Goal: Task Accomplishment & Management: Manage account settings

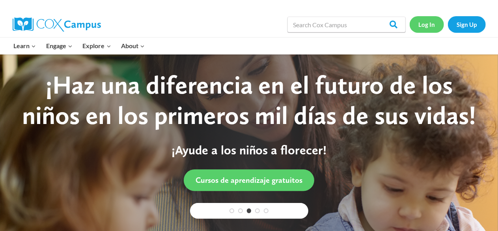
click at [428, 23] on link "Log In" at bounding box center [427, 24] width 34 height 16
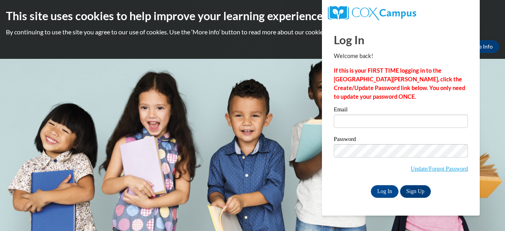
click at [363, 109] on label "Email" at bounding box center [401, 110] width 134 height 8
click at [363, 114] on input "Email" at bounding box center [401, 120] width 134 height 13
click at [363, 109] on label "Email" at bounding box center [401, 110] width 134 height 8
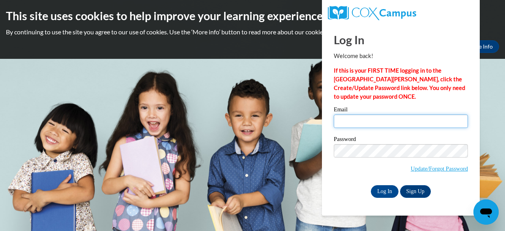
click at [363, 114] on input "Email" at bounding box center [401, 120] width 134 height 13
click at [359, 119] on input "Email" at bounding box center [401, 120] width 134 height 13
type input "[EMAIL_ADDRESS][DOMAIN_NAME]"
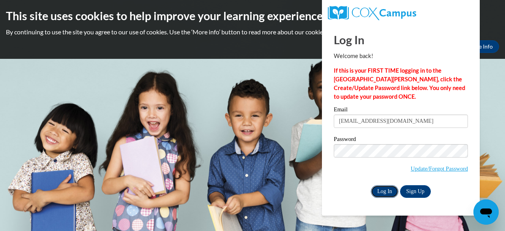
click at [390, 190] on input "Log In" at bounding box center [385, 191] width 28 height 13
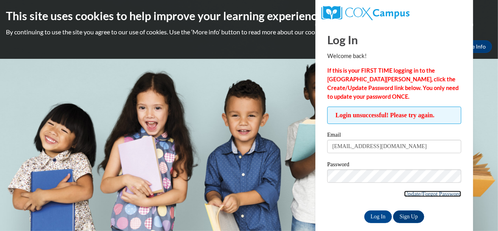
click at [412, 194] on link "Update/Forgot Password" at bounding box center [432, 193] width 57 height 6
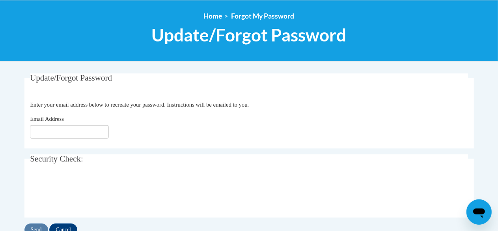
scroll to position [85, 0]
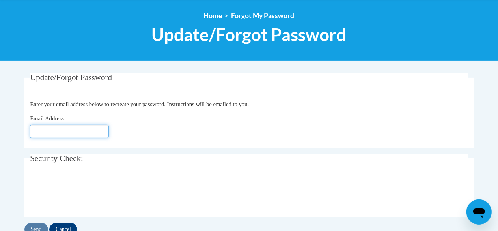
click at [72, 132] on input "Email Address" at bounding box center [69, 131] width 79 height 13
type input "[EMAIL_ADDRESS][DOMAIN_NAME]"
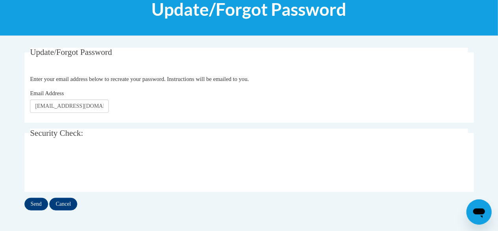
scroll to position [112, 0]
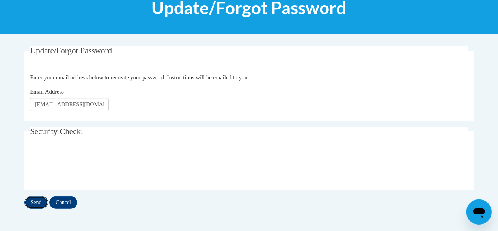
click at [36, 204] on input "Send" at bounding box center [36, 202] width 24 height 13
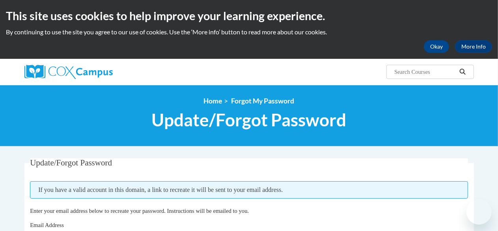
click at [36, 204] on fieldset "Update/Forgot Password Please enter your email address If you have a valid acco…" at bounding box center [249, 206] width 450 height 96
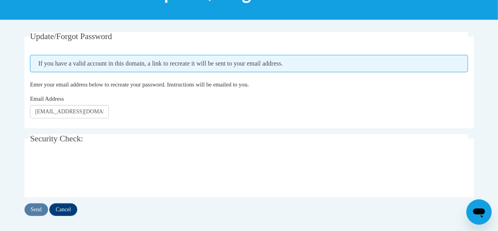
scroll to position [135, 0]
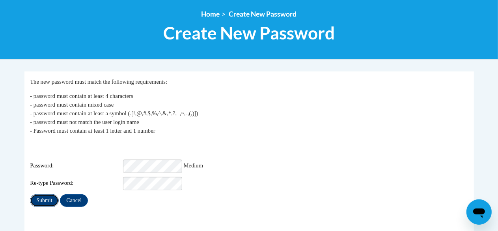
click at [38, 196] on input "Submit" at bounding box center [44, 200] width 28 height 13
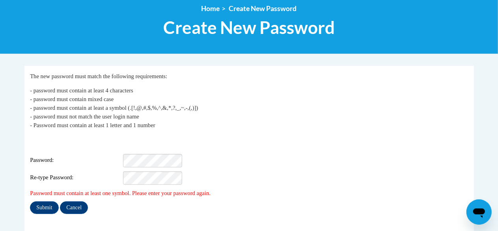
scroll to position [94, 0]
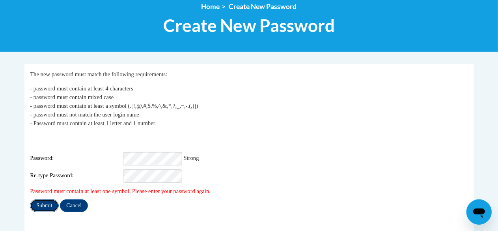
click at [43, 200] on input "Submit" at bounding box center [44, 205] width 28 height 13
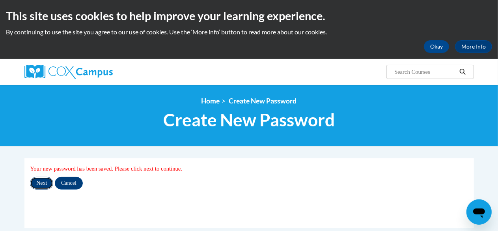
click at [47, 185] on input "Next" at bounding box center [41, 183] width 23 height 13
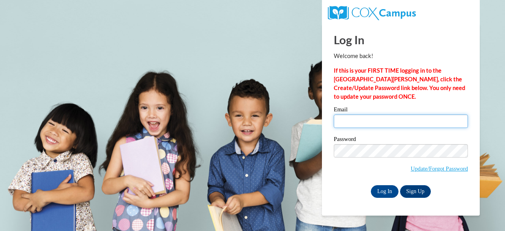
drag, startPoint x: 0, startPoint y: 0, endPoint x: 358, endPoint y: 122, distance: 378.6
click at [358, 122] on input "Email" at bounding box center [401, 120] width 134 height 13
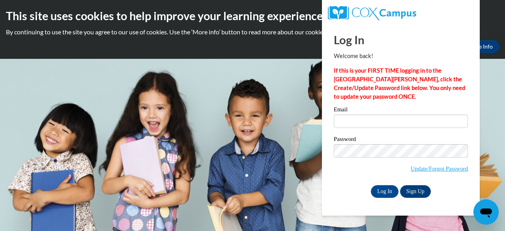
click at [397, 136] on label "Password" at bounding box center [401, 140] width 134 height 8
click at [375, 118] on input "Email" at bounding box center [401, 120] width 134 height 13
type input "ayoung24@daltonstate.edu"
click at [386, 186] on input "Log In" at bounding box center [385, 191] width 28 height 13
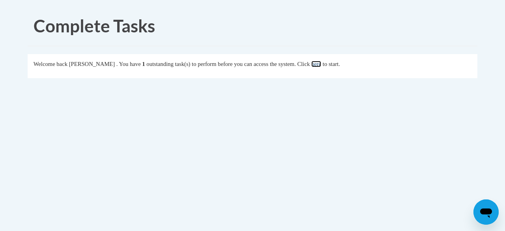
click at [321, 64] on link "here" at bounding box center [316, 64] width 10 height 6
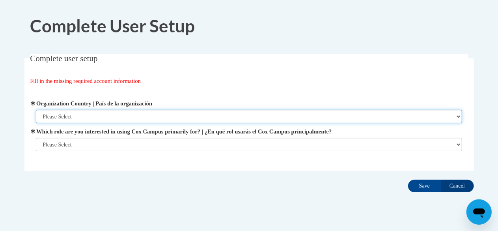
click at [73, 115] on select "Please Select [GEOGRAPHIC_DATA] | [GEOGRAPHIC_DATA] Outside of [GEOGRAPHIC_DATA…" at bounding box center [249, 116] width 426 height 13
select select "ad49bcad-a171-4b2e-b99c-48b446064914"
click at [36, 110] on select "Please Select [GEOGRAPHIC_DATA] | [GEOGRAPHIC_DATA] Outside of [GEOGRAPHIC_DATA…" at bounding box center [249, 116] width 426 height 13
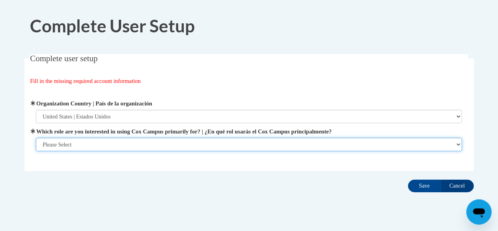
click at [75, 147] on select "Please Select College/University | Colegio/Universidad Community/Nonprofit Part…" at bounding box center [249, 144] width 426 height 13
select select "5a18ea06-2b54-4451-96f2-d152daf9eac5"
click at [36, 138] on select "Please Select College/University | Colegio/Universidad Community/Nonprofit Part…" at bounding box center [249, 144] width 426 height 13
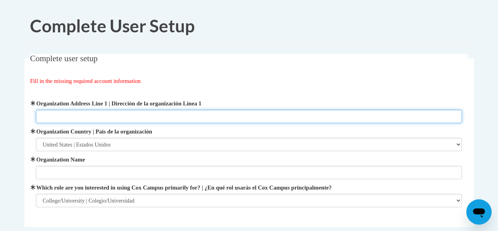
click at [78, 119] on input "Organization Address Line 1 | Dirección de la organización Línea 1" at bounding box center [249, 116] width 426 height 13
click at [78, 118] on input "Organization Address Line 1 | Dirección de la organización Línea 1" at bounding box center [249, 116] width 426 height 13
paste input "[STREET_ADDRESS]"
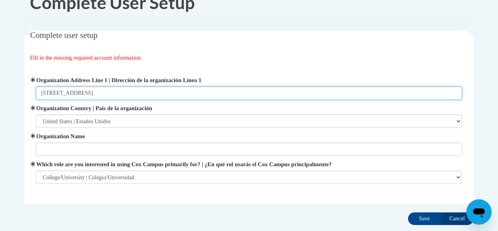
scroll to position [24, 0]
type input "[STREET_ADDRESS]"
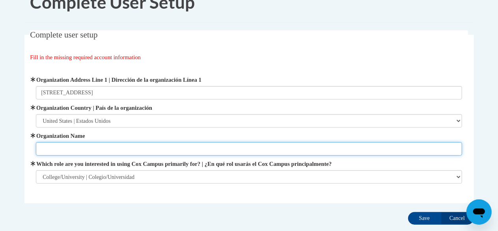
click at [78, 144] on input "Organization Name" at bounding box center [249, 148] width 426 height 13
type input "[PERSON_NAME][GEOGRAPHIC_DATA]"
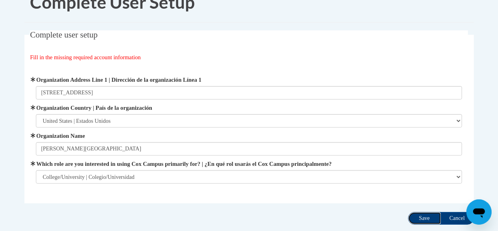
click at [425, 221] on input "Save" at bounding box center [424, 218] width 33 height 13
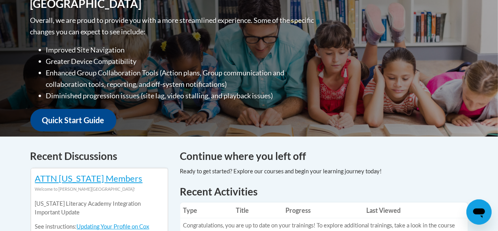
scroll to position [201, 0]
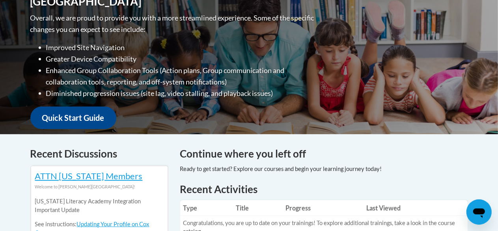
click at [344, 131] on div "Welcome to the new and improved Cox Campus Overall, we are proud to provide you…" at bounding box center [249, 55] width 461 height 158
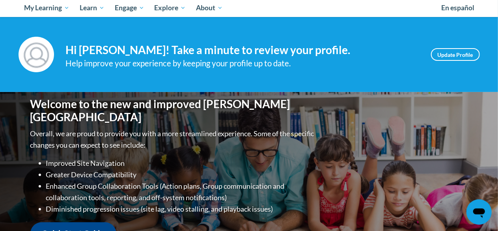
scroll to position [85, 0]
